Goal: Register for event/course

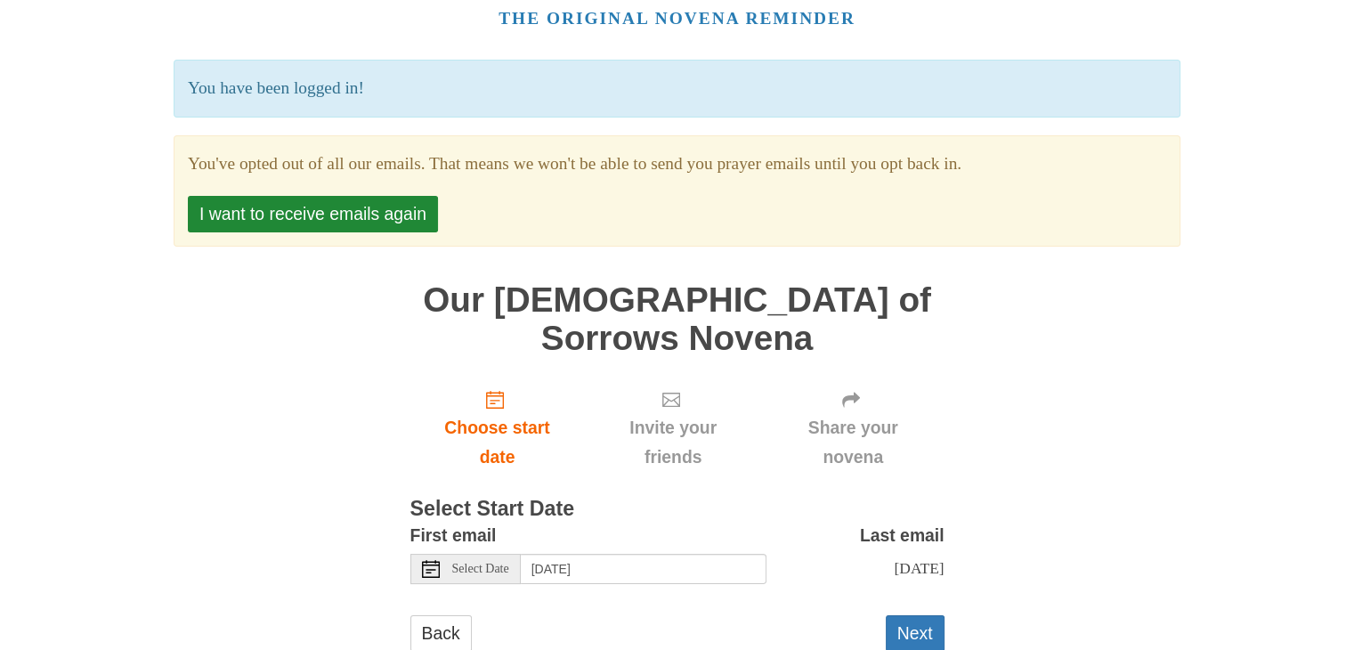
scroll to position [94, 0]
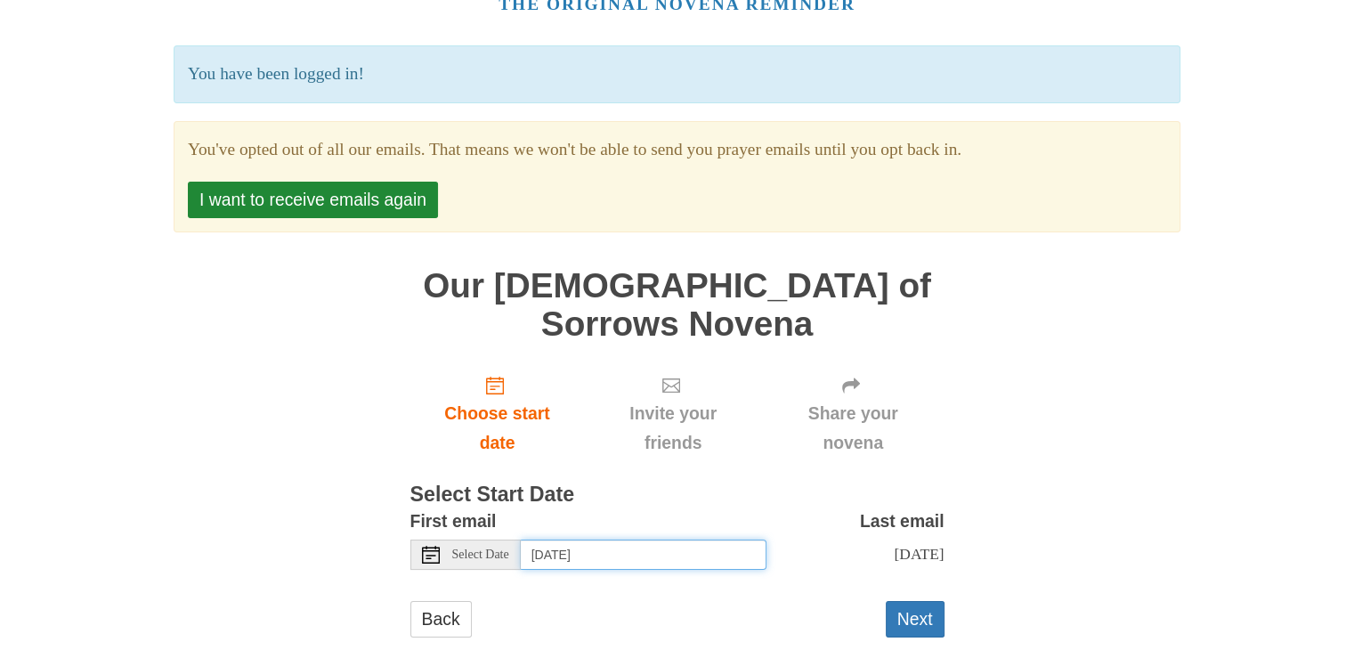
click at [588, 539] on input "[DATE]" at bounding box center [644, 554] width 246 height 30
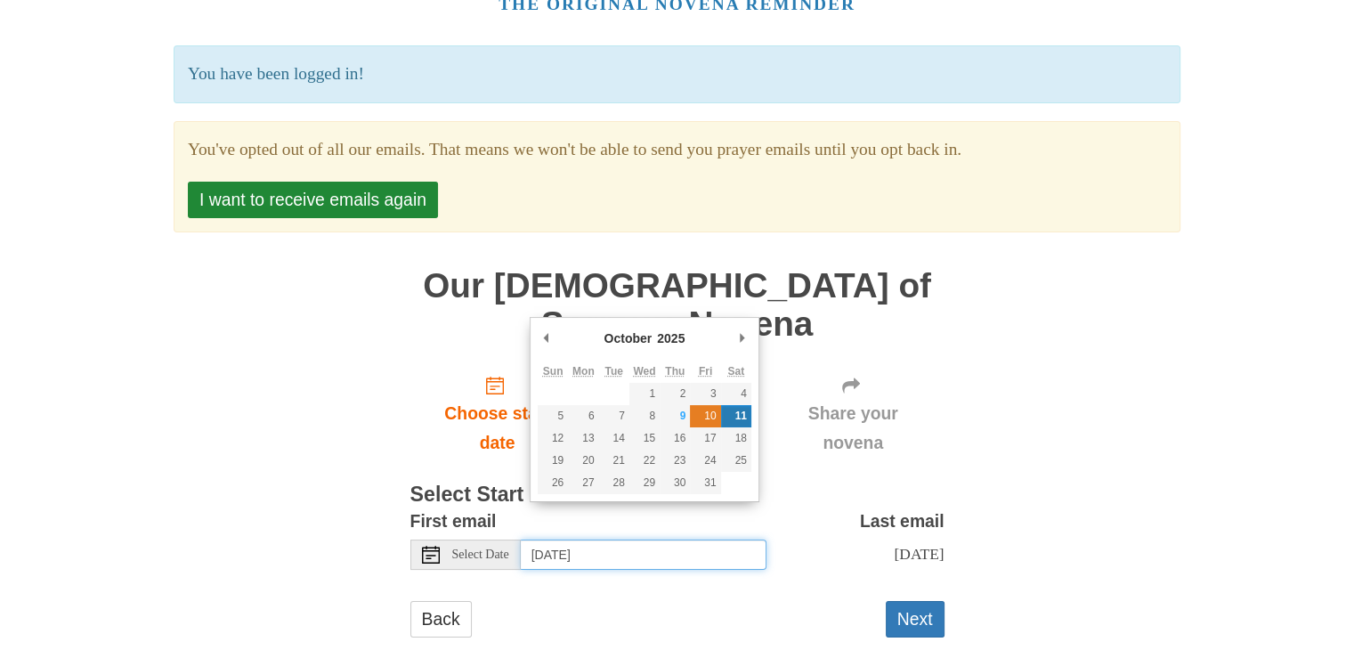
type input "[DATE]"
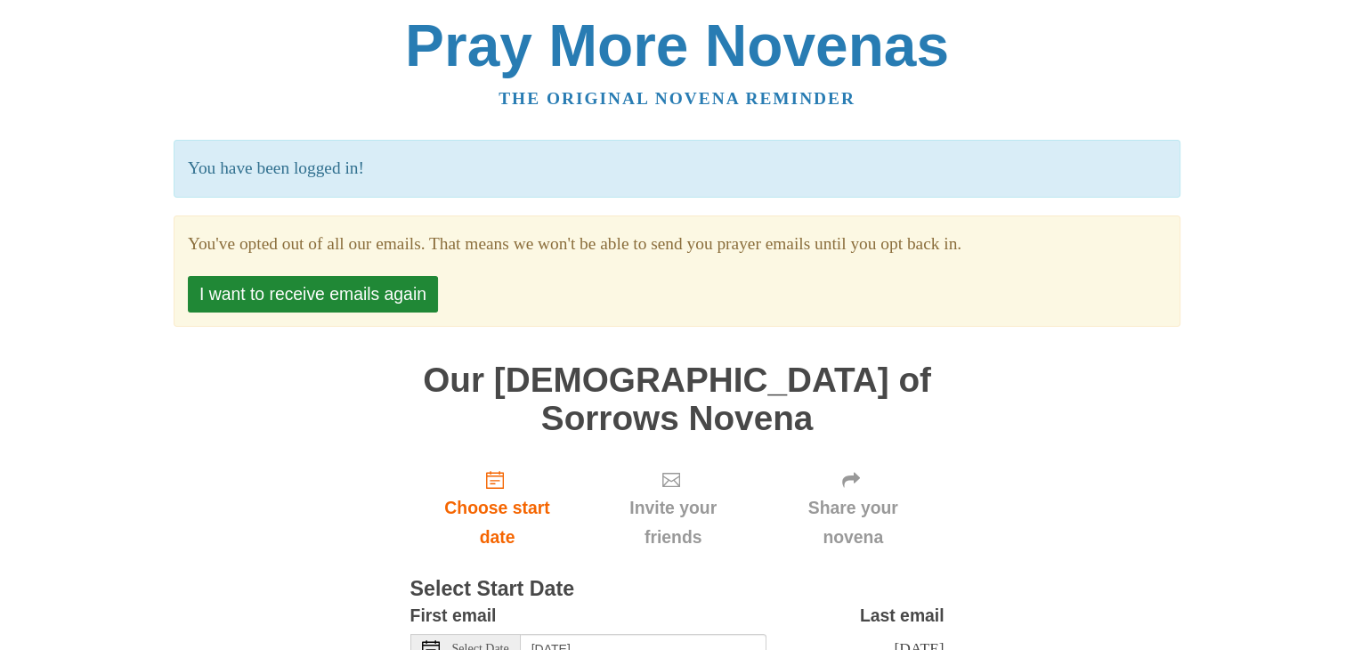
scroll to position [211, 0]
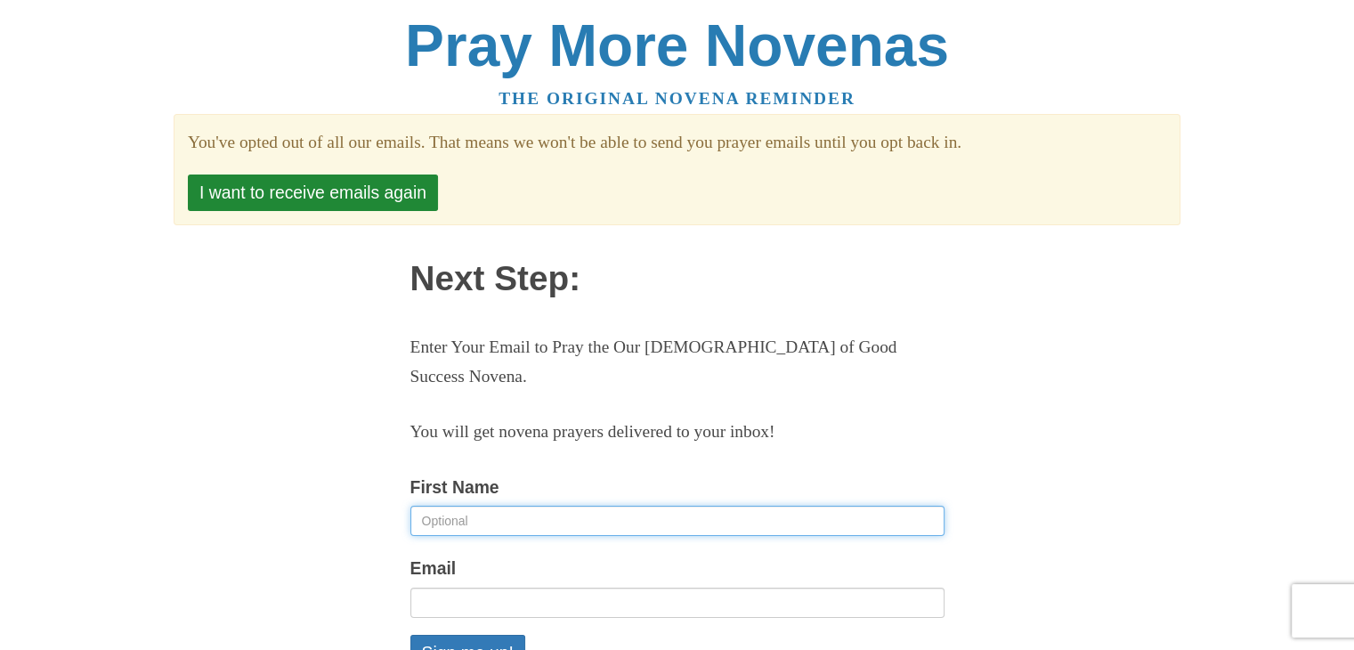
click at [588, 506] on input "First Name" at bounding box center [677, 521] width 534 height 30
type input "Marcus Taranger"
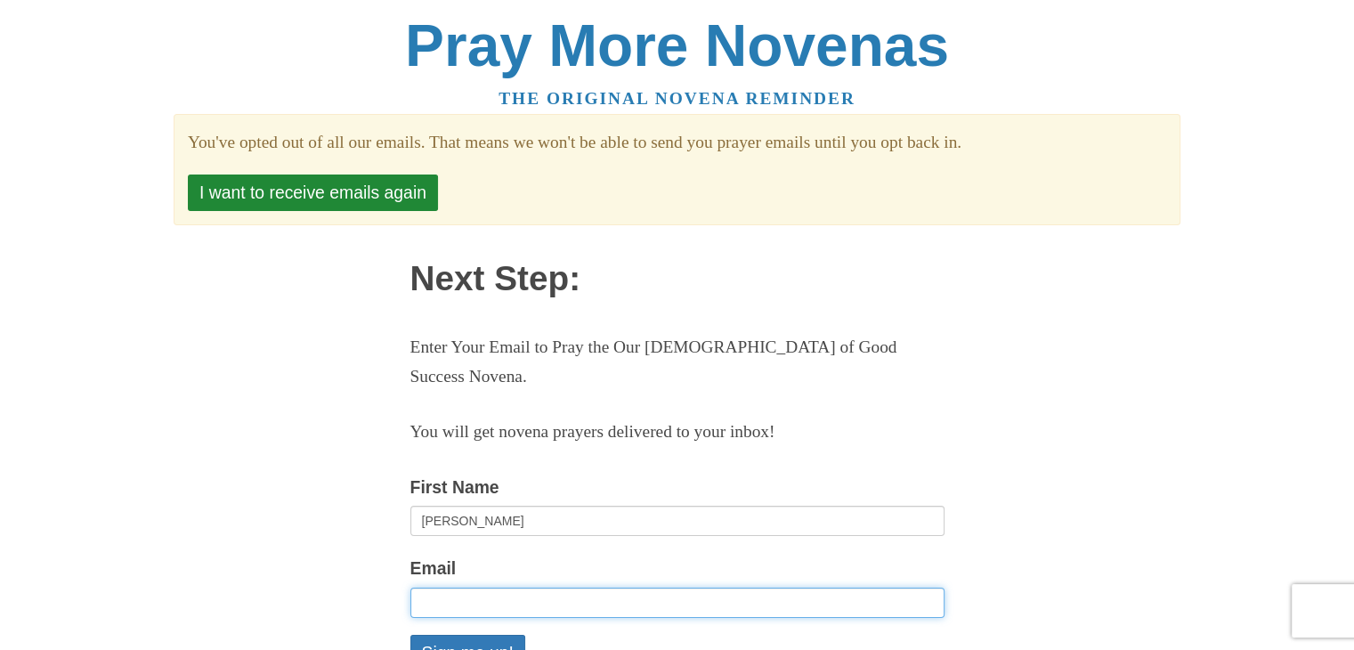
click at [486, 588] on input "Email" at bounding box center [677, 603] width 534 height 30
type input "tarangerm@mymacewan.ca"
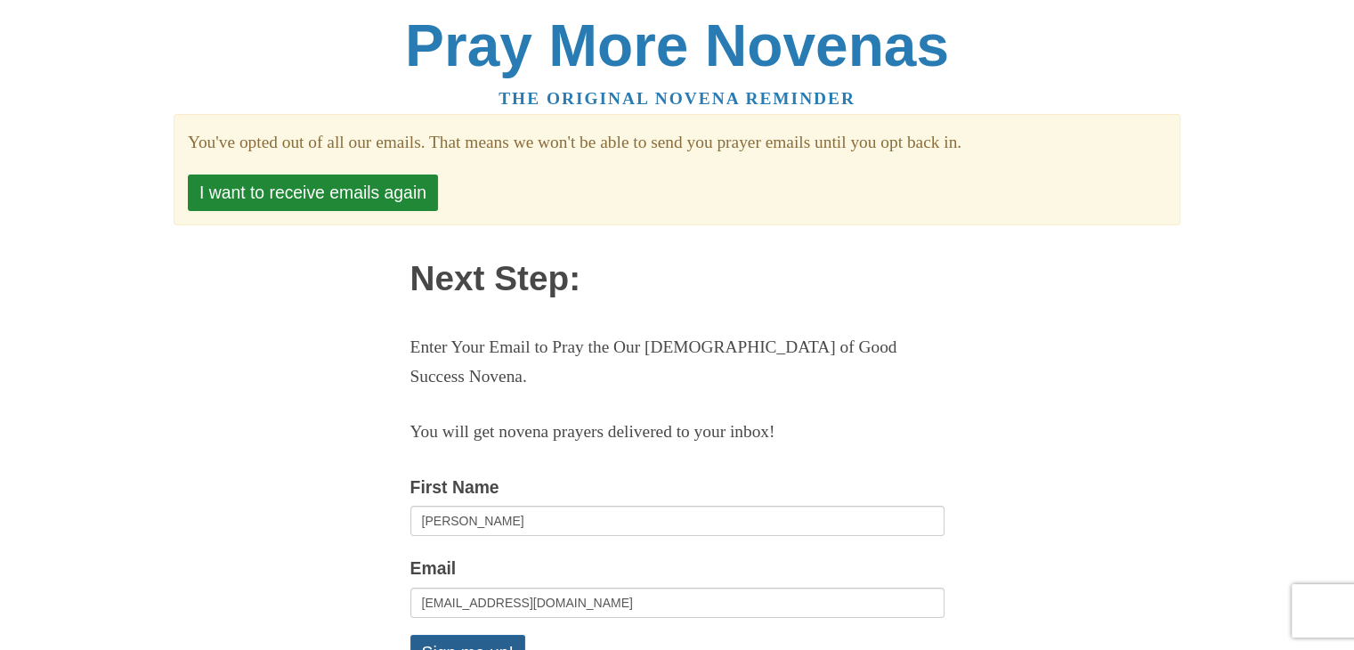
click at [488, 635] on button "Sign me up!" at bounding box center [467, 653] width 115 height 36
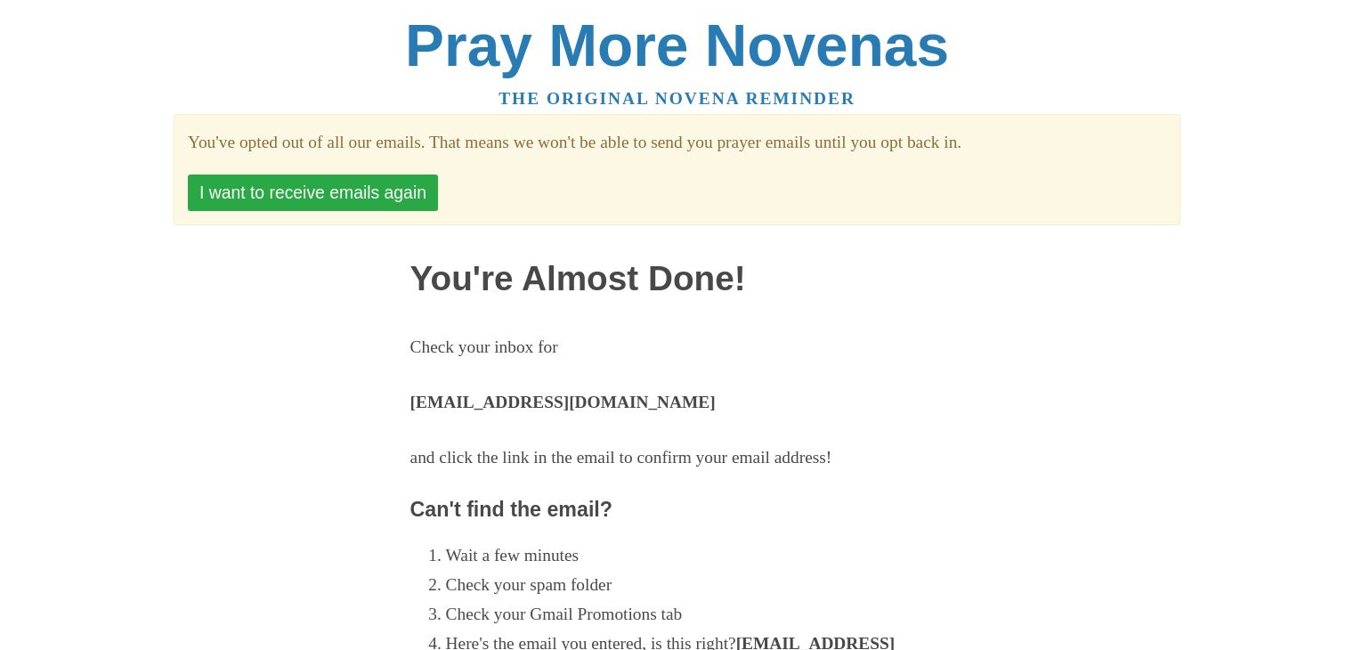
click at [385, 188] on button "I want to receive emails again" at bounding box center [313, 192] width 250 height 36
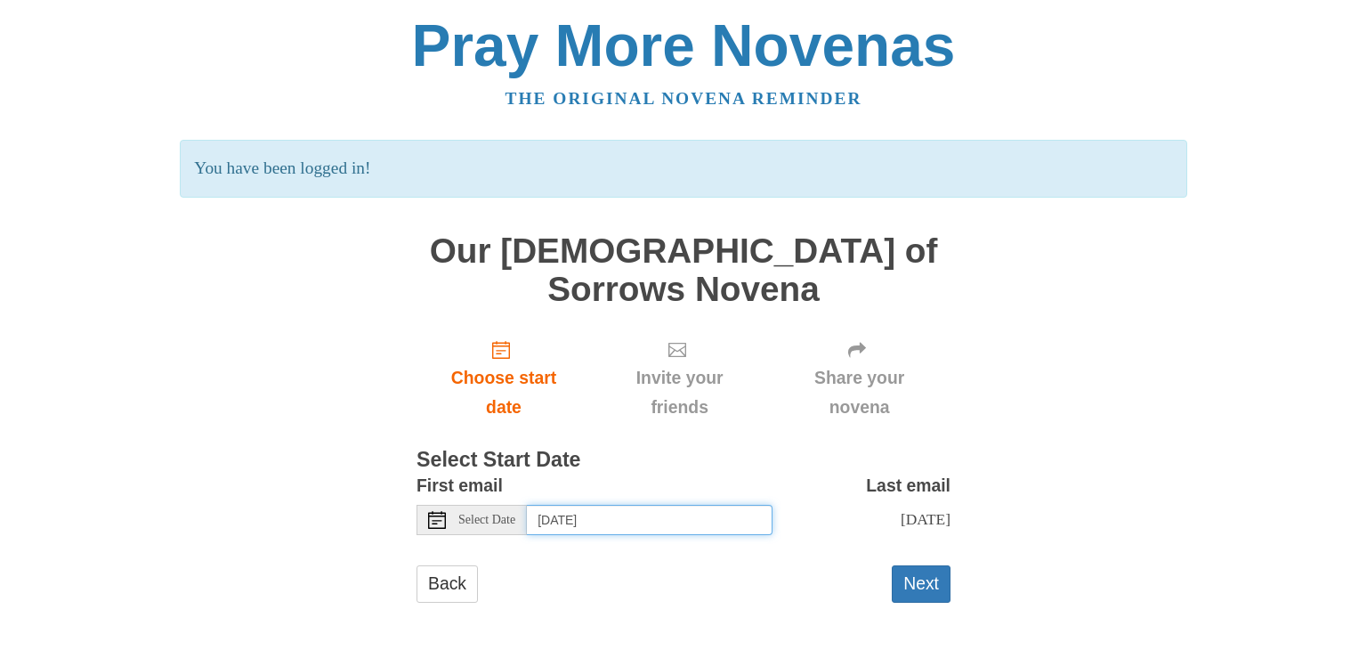
click at [590, 505] on input "[DATE]" at bounding box center [650, 520] width 246 height 30
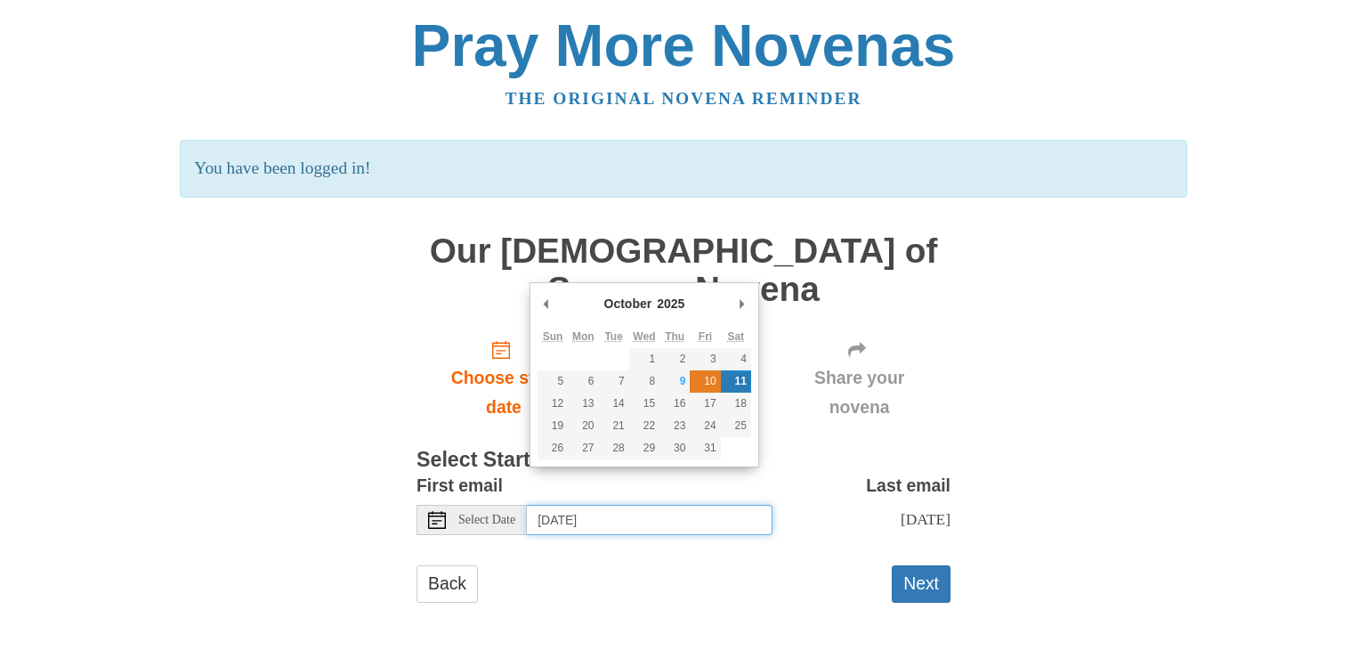
type input "[DATE]"
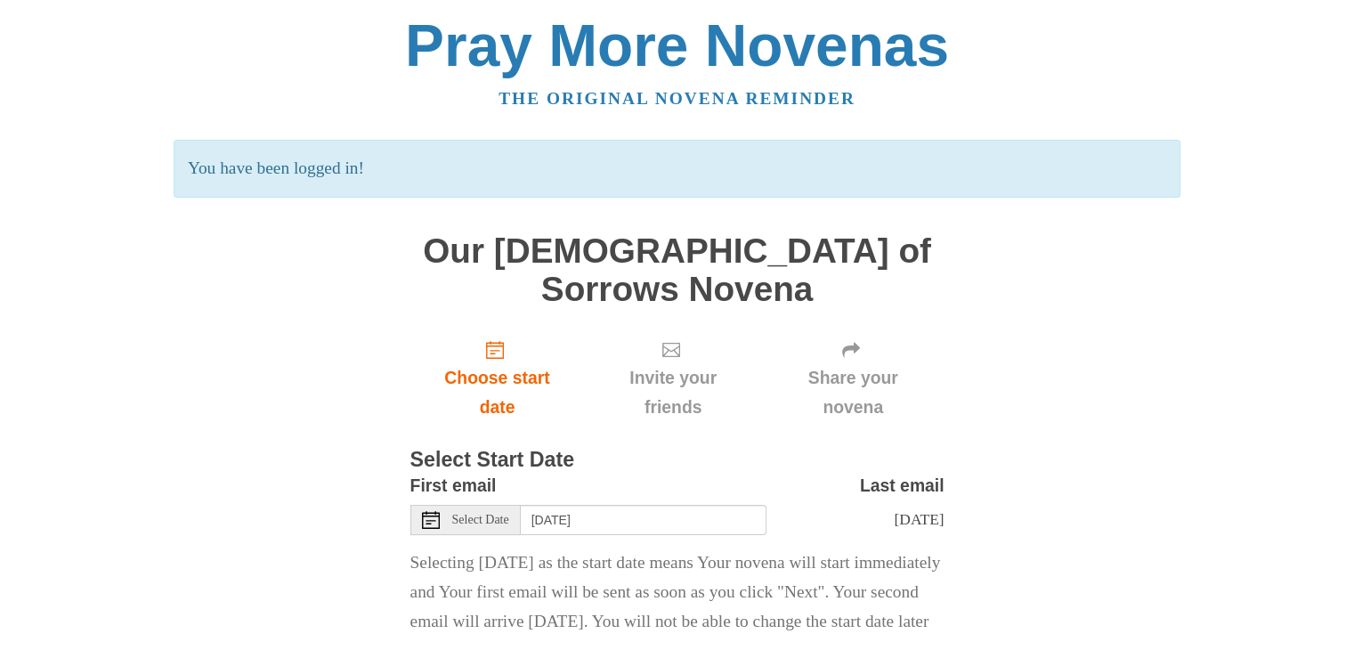
scroll to position [83, 0]
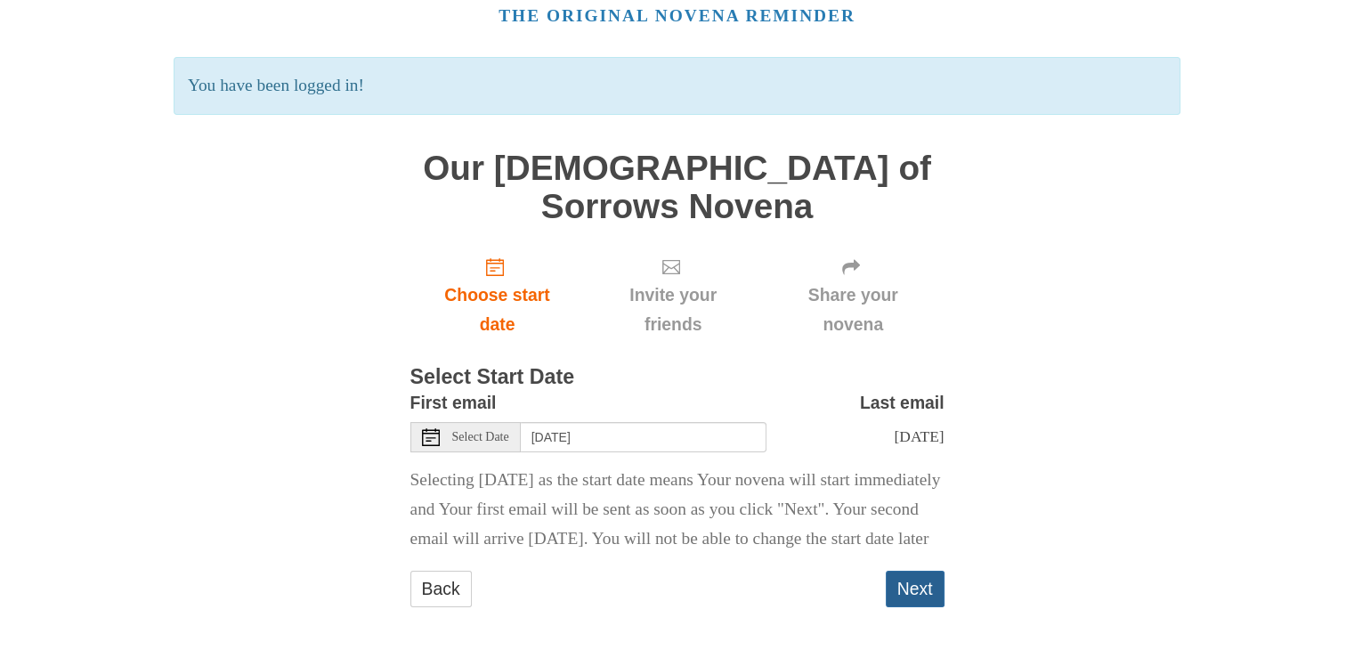
click at [930, 571] on button "Next" at bounding box center [915, 589] width 59 height 36
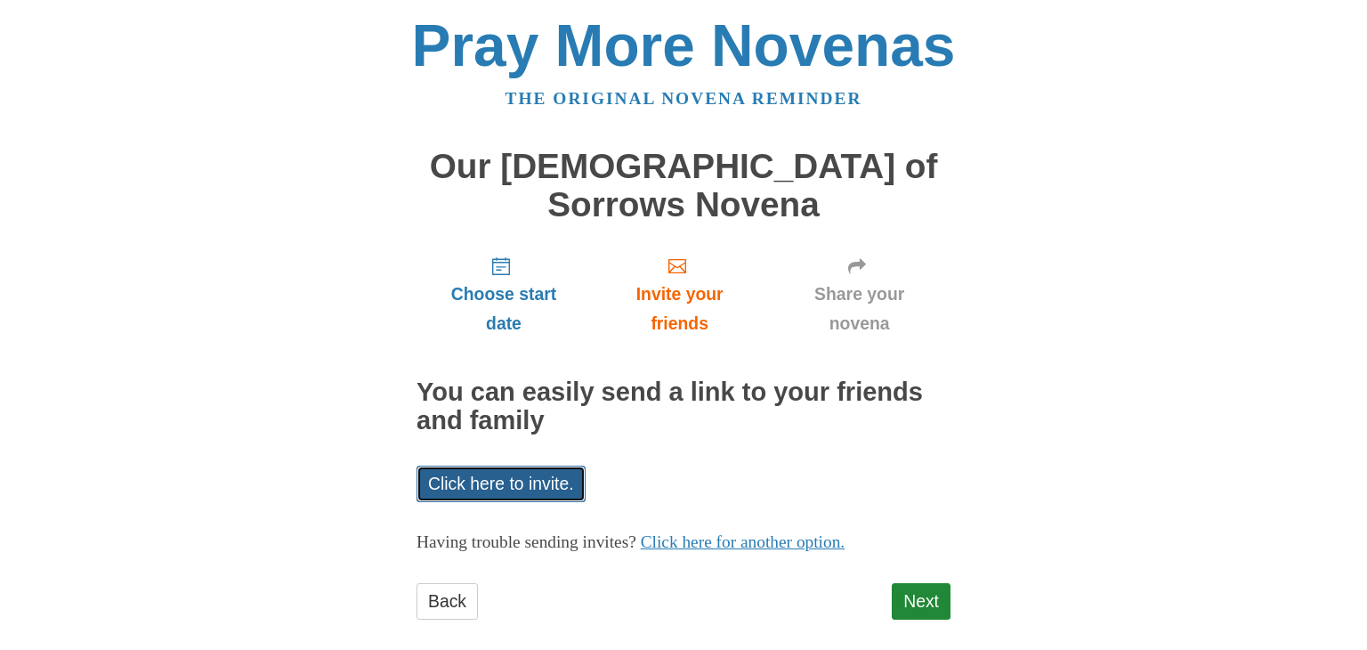
click at [493, 466] on link "Click here to invite." at bounding box center [501, 484] width 169 height 36
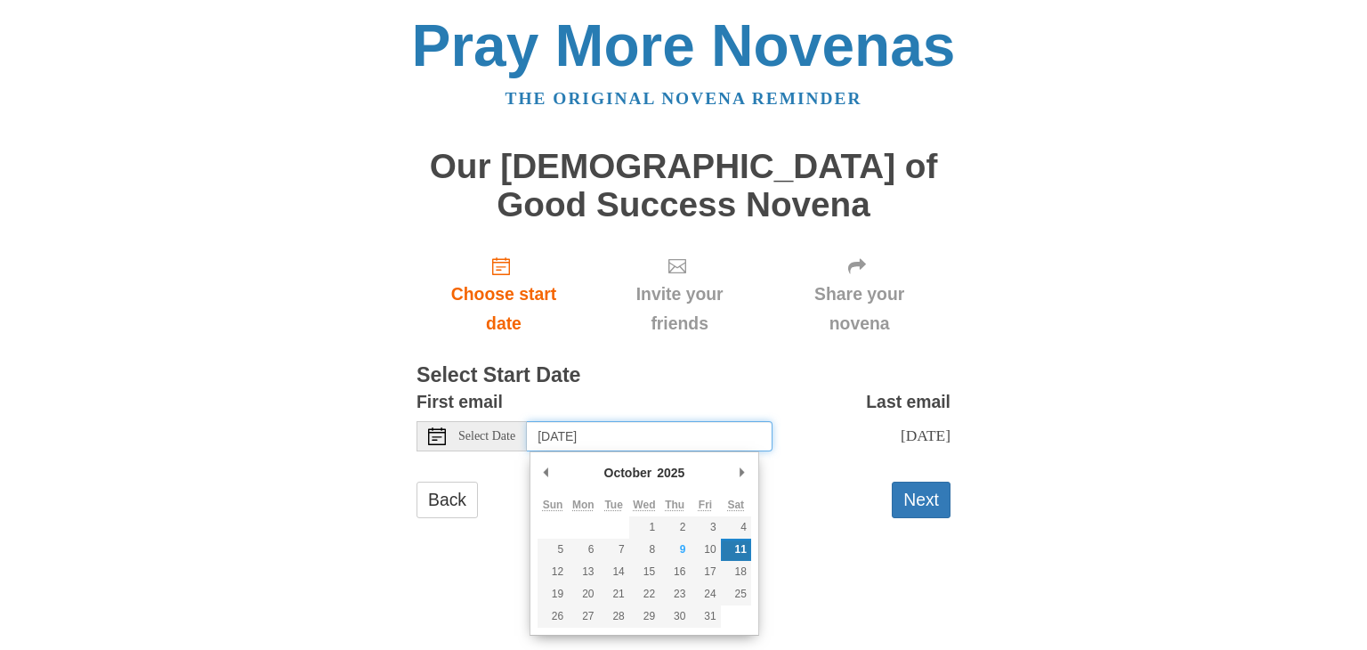
click at [664, 431] on input "[DATE]" at bounding box center [650, 436] width 246 height 30
type input "[DATE]"
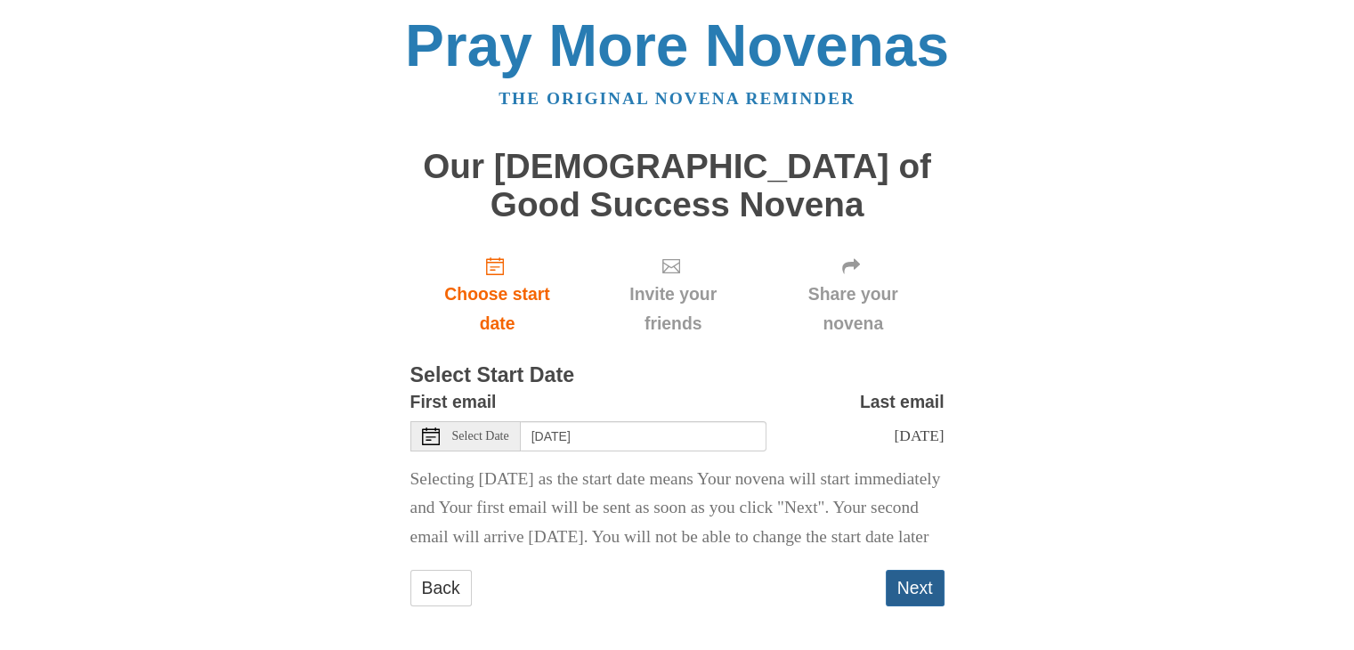
click at [942, 606] on button "Next" at bounding box center [915, 588] width 59 height 36
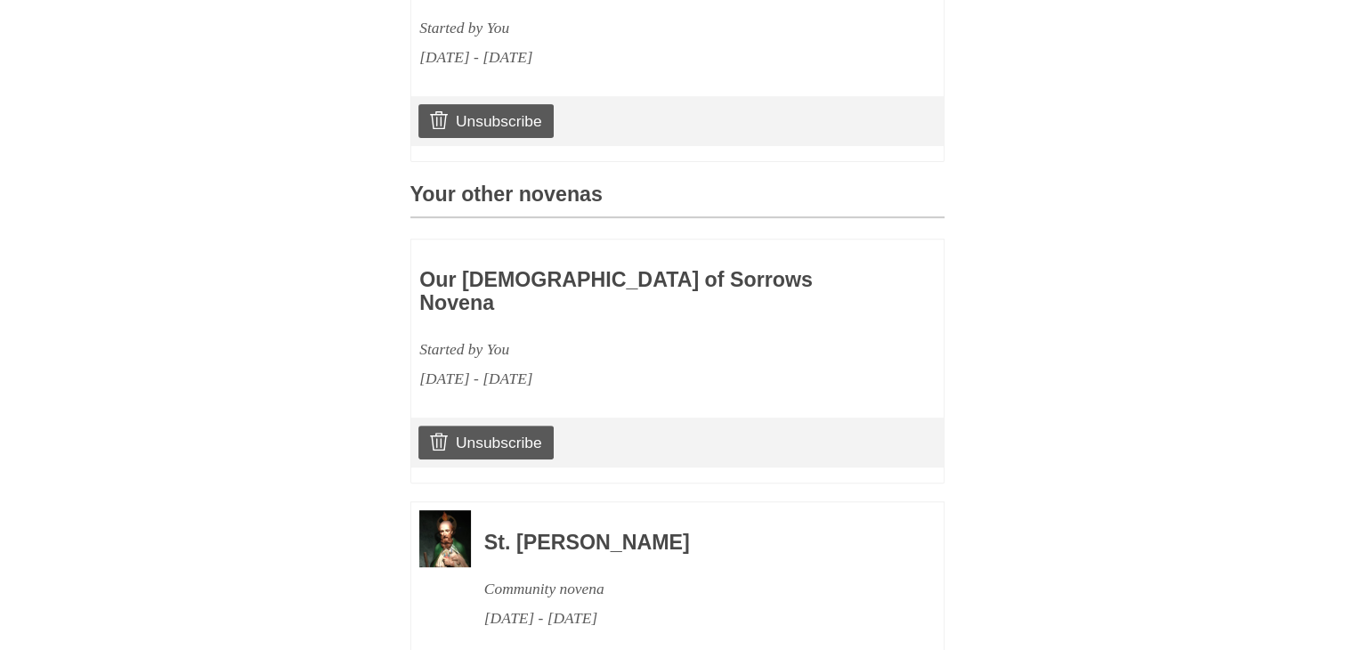
scroll to position [709, 0]
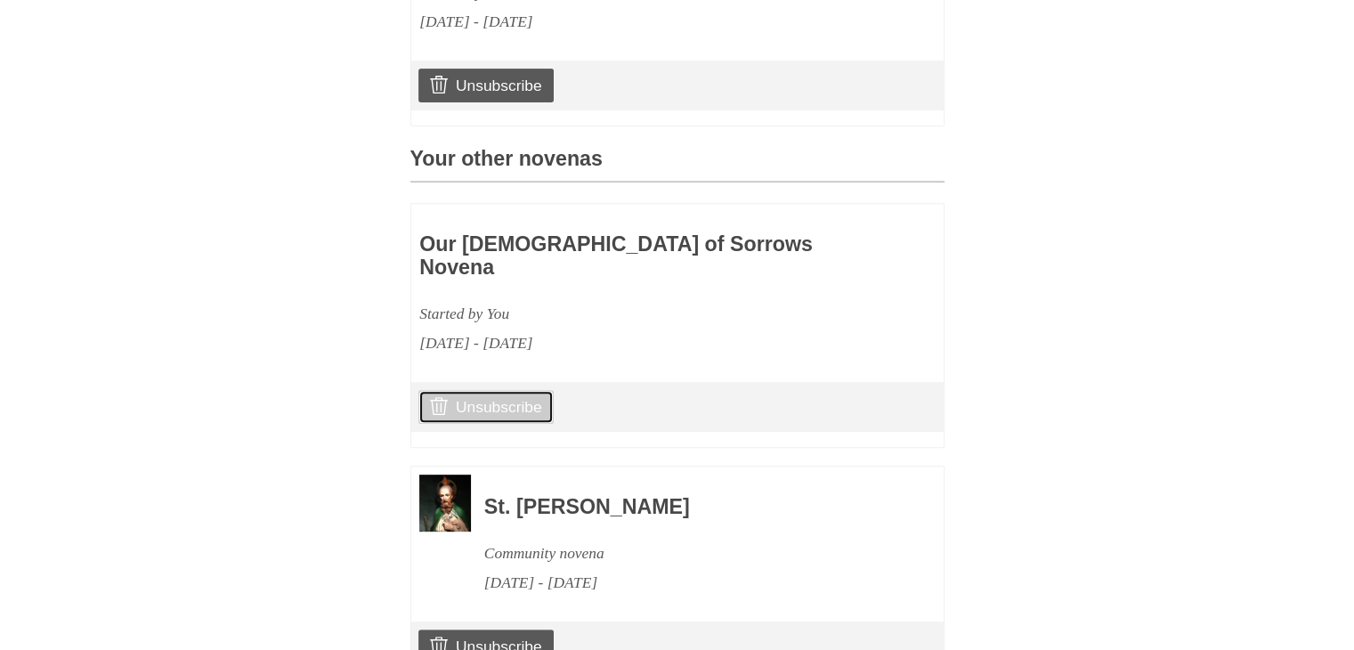
click at [462, 390] on link "Unsubscribe" at bounding box center [485, 407] width 134 height 34
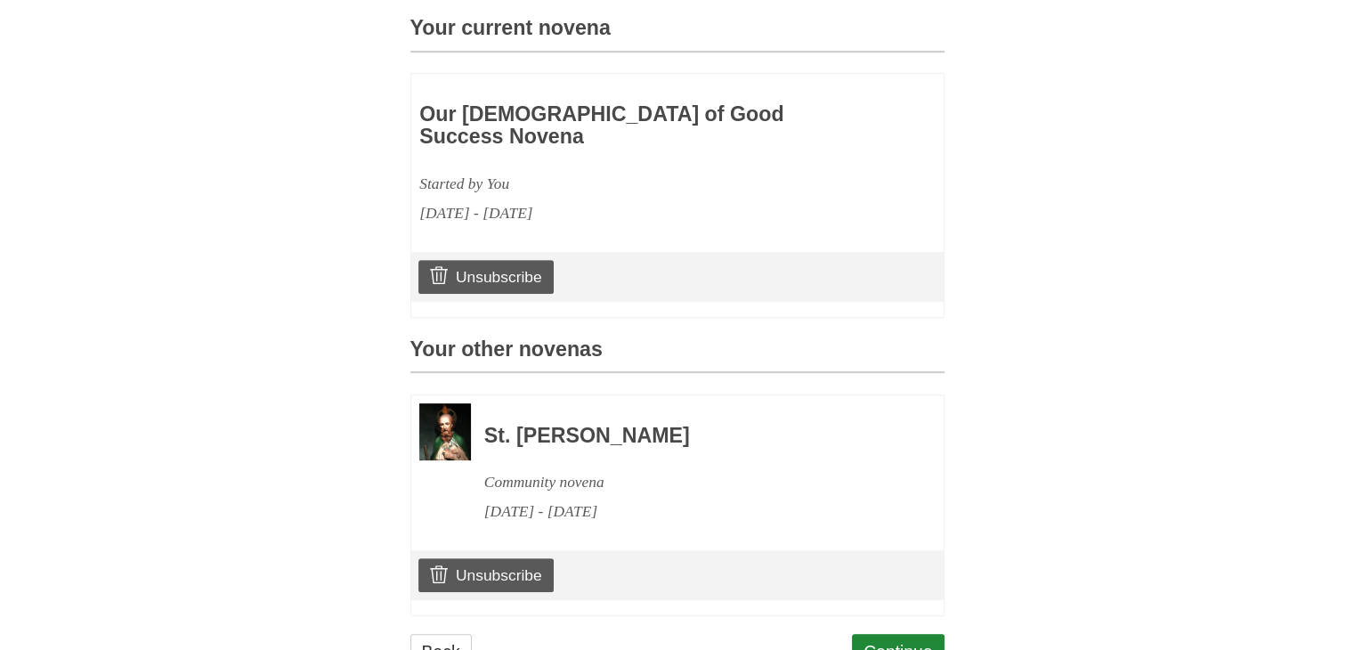
scroll to position [677, 0]
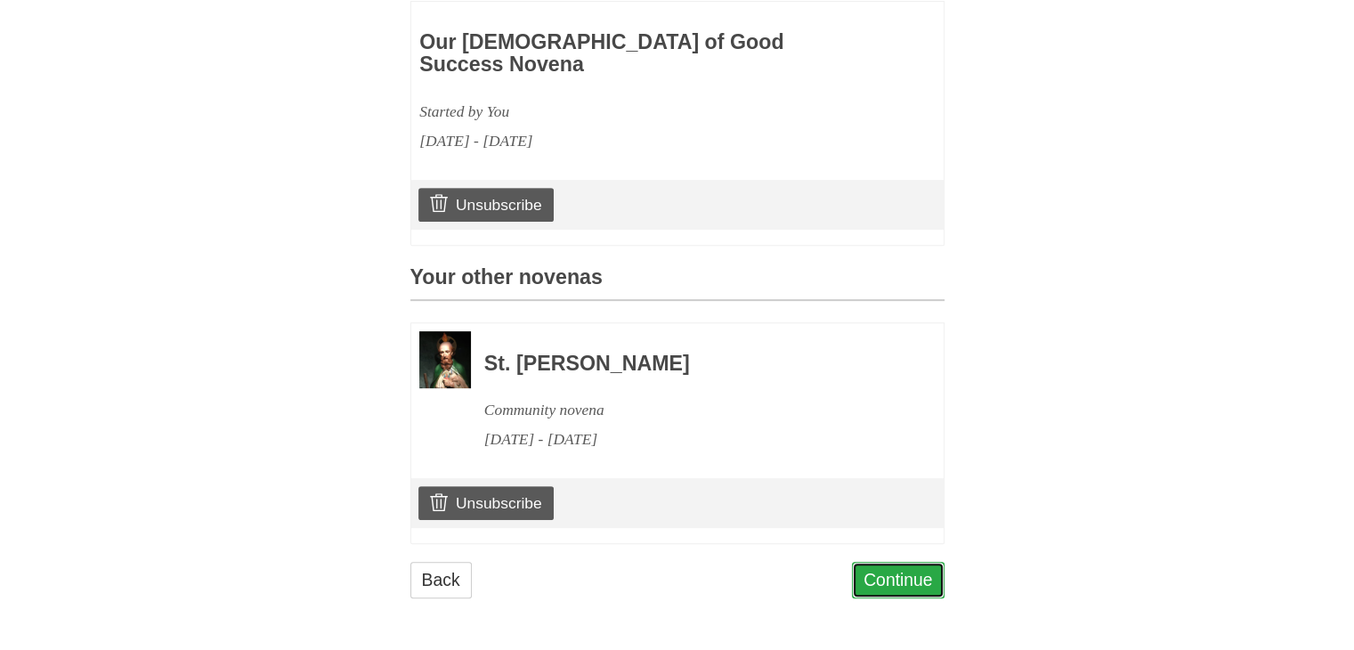
click at [872, 580] on link "Continue" at bounding box center [898, 580] width 93 height 36
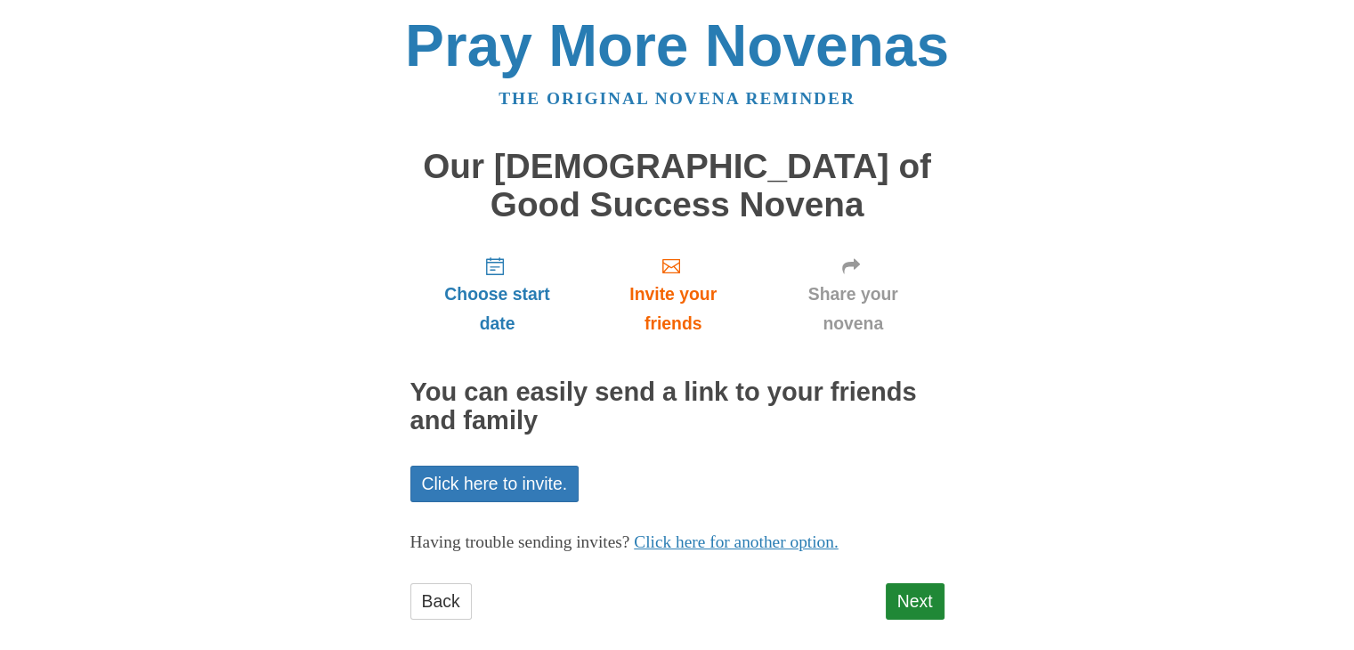
scroll to position [21, 0]
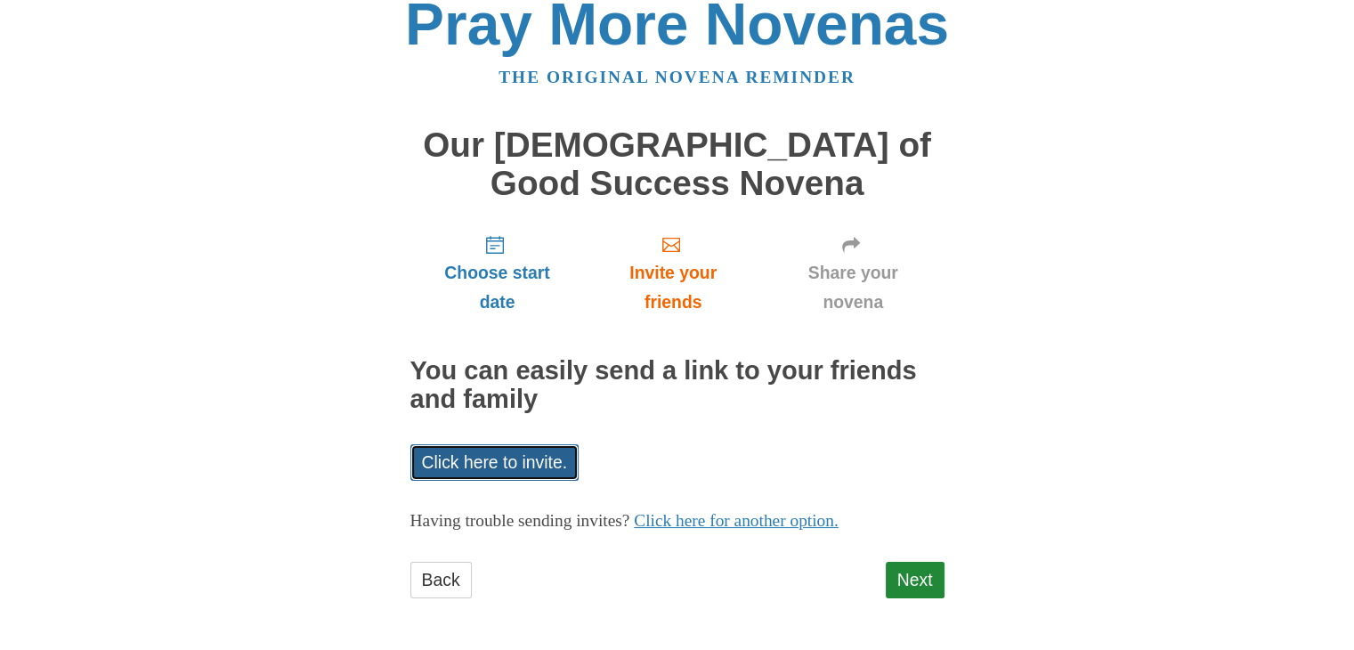
click at [515, 461] on link "Click here to invite." at bounding box center [494, 462] width 169 height 36
click at [919, 591] on link "Next" at bounding box center [915, 580] width 59 height 36
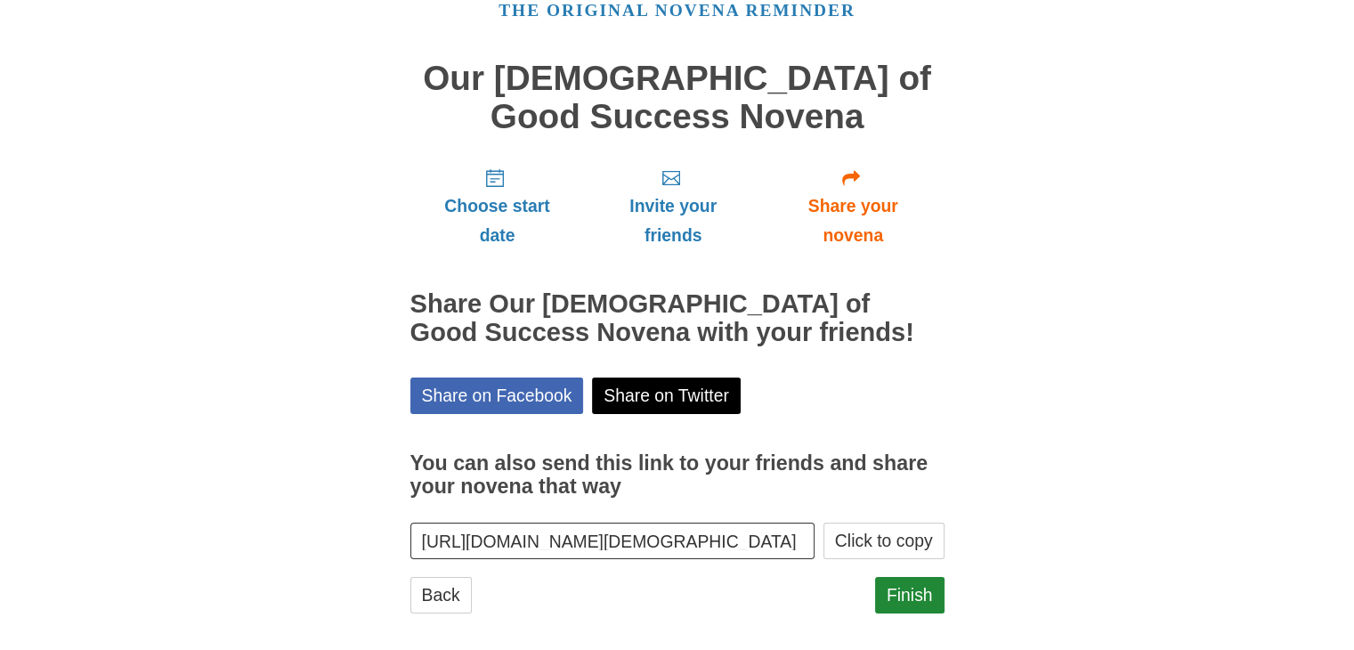
scroll to position [102, 0]
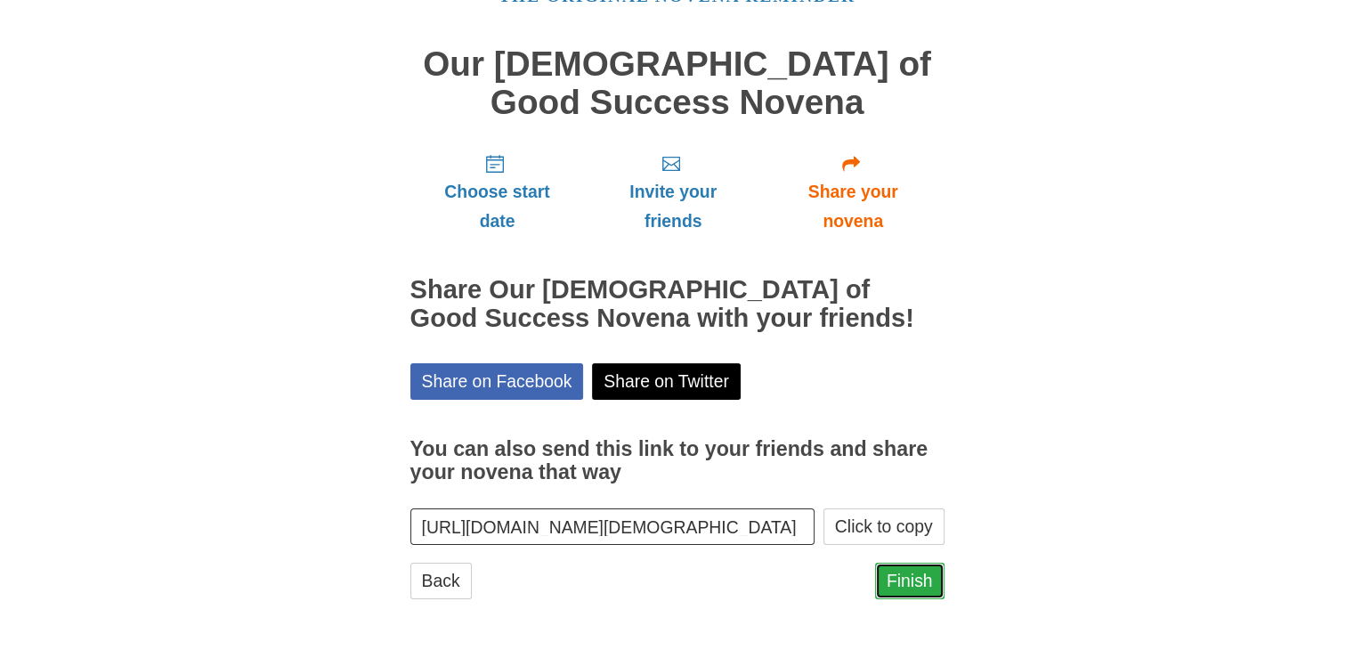
click at [936, 579] on link "Finish" at bounding box center [909, 581] width 69 height 36
